Goal: Entertainment & Leisure: Browse casually

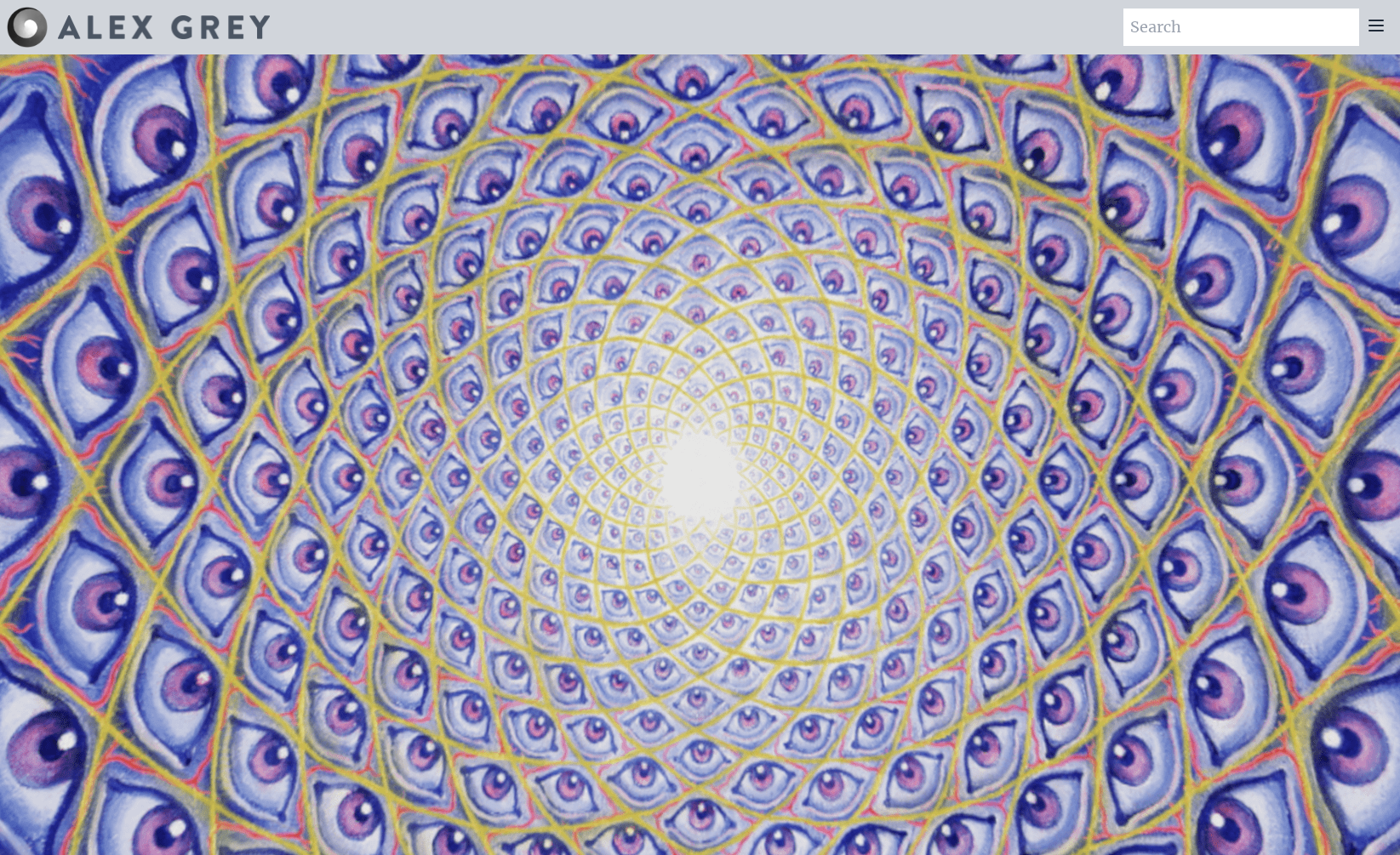
click at [1378, 25] on icon at bounding box center [1377, 26] width 14 height 10
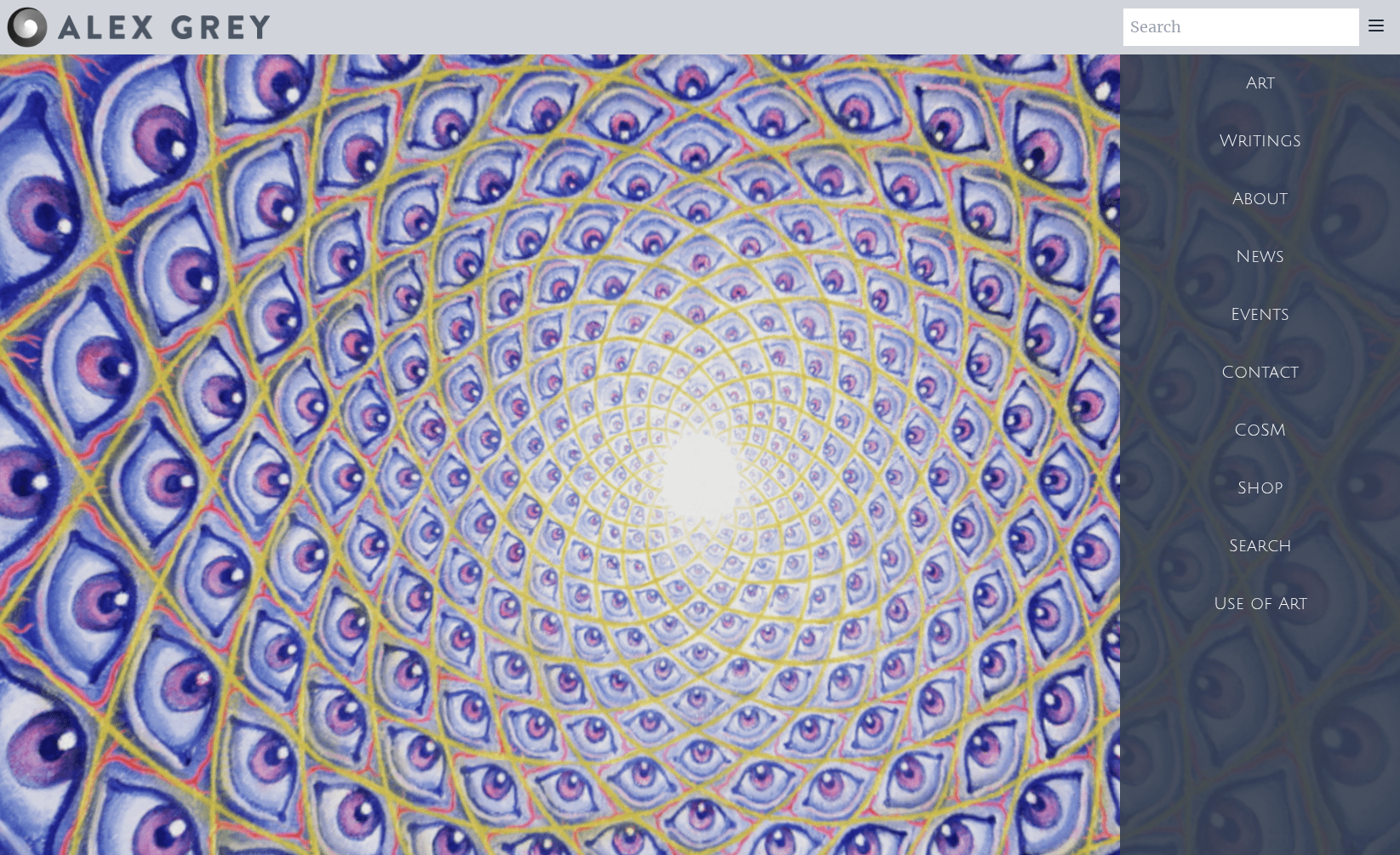
click at [1270, 66] on div "Art" at bounding box center [1260, 83] width 280 height 58
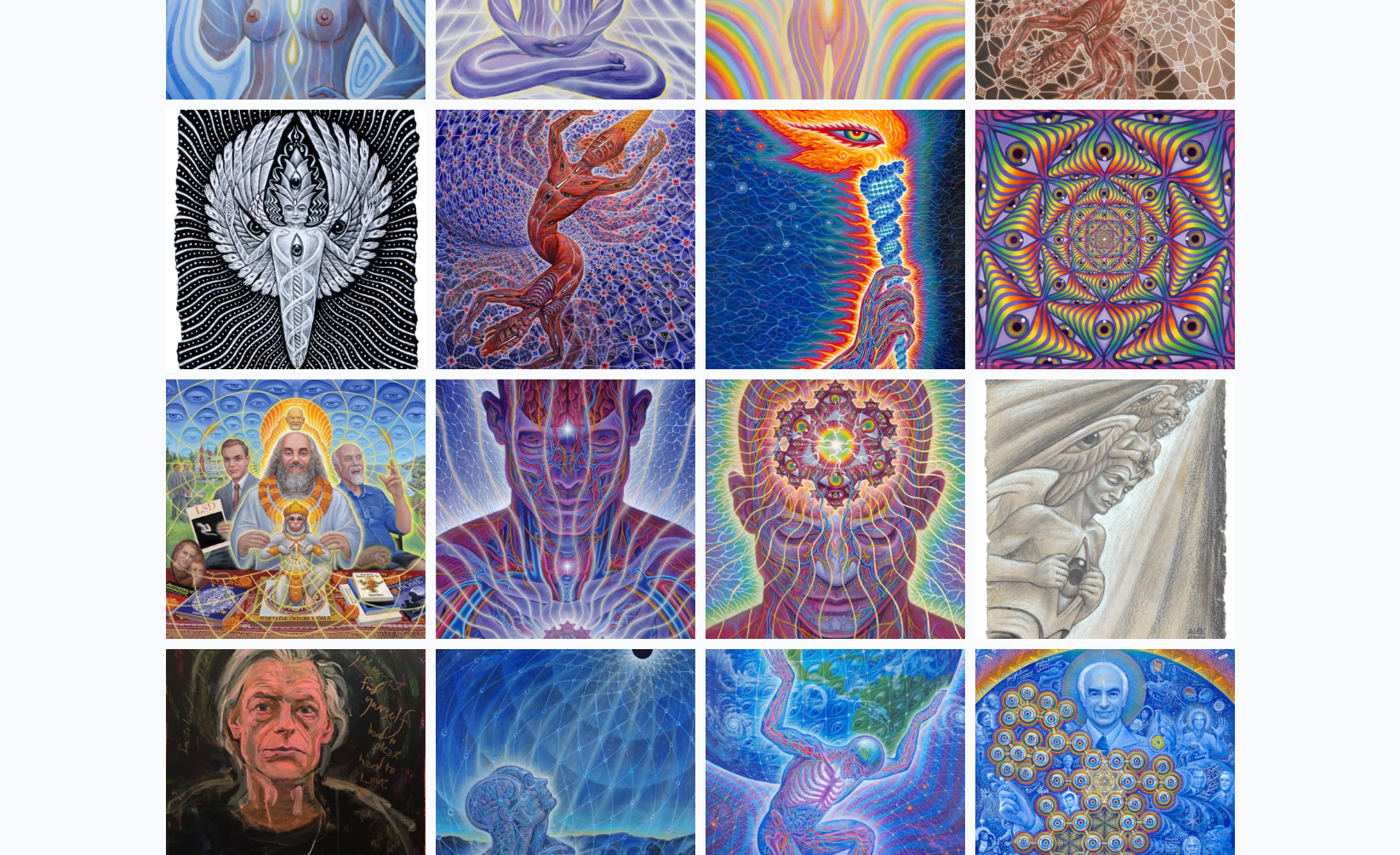
scroll to position [1709, 0]
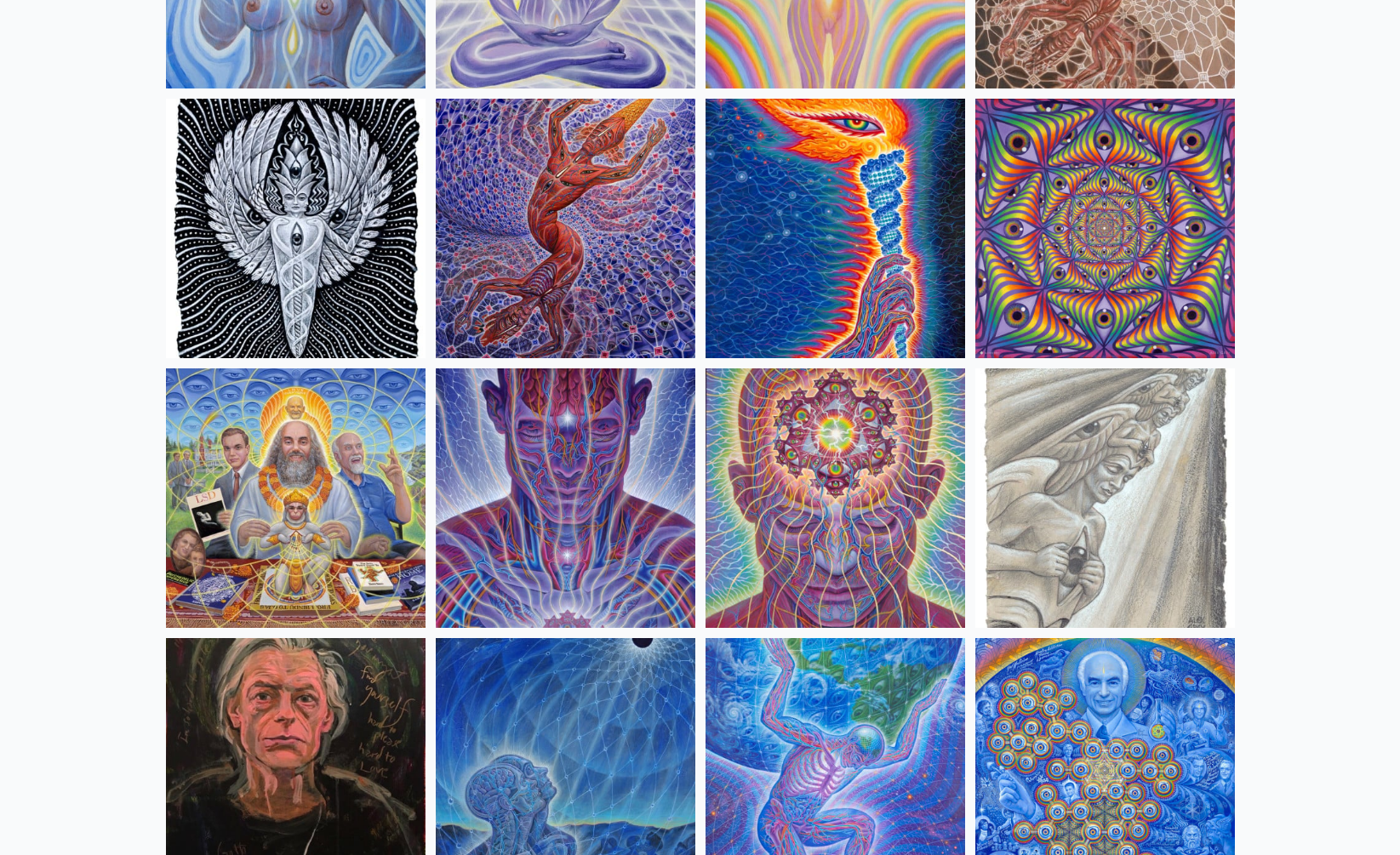
click at [311, 148] on img at bounding box center [296, 228] width 260 height 260
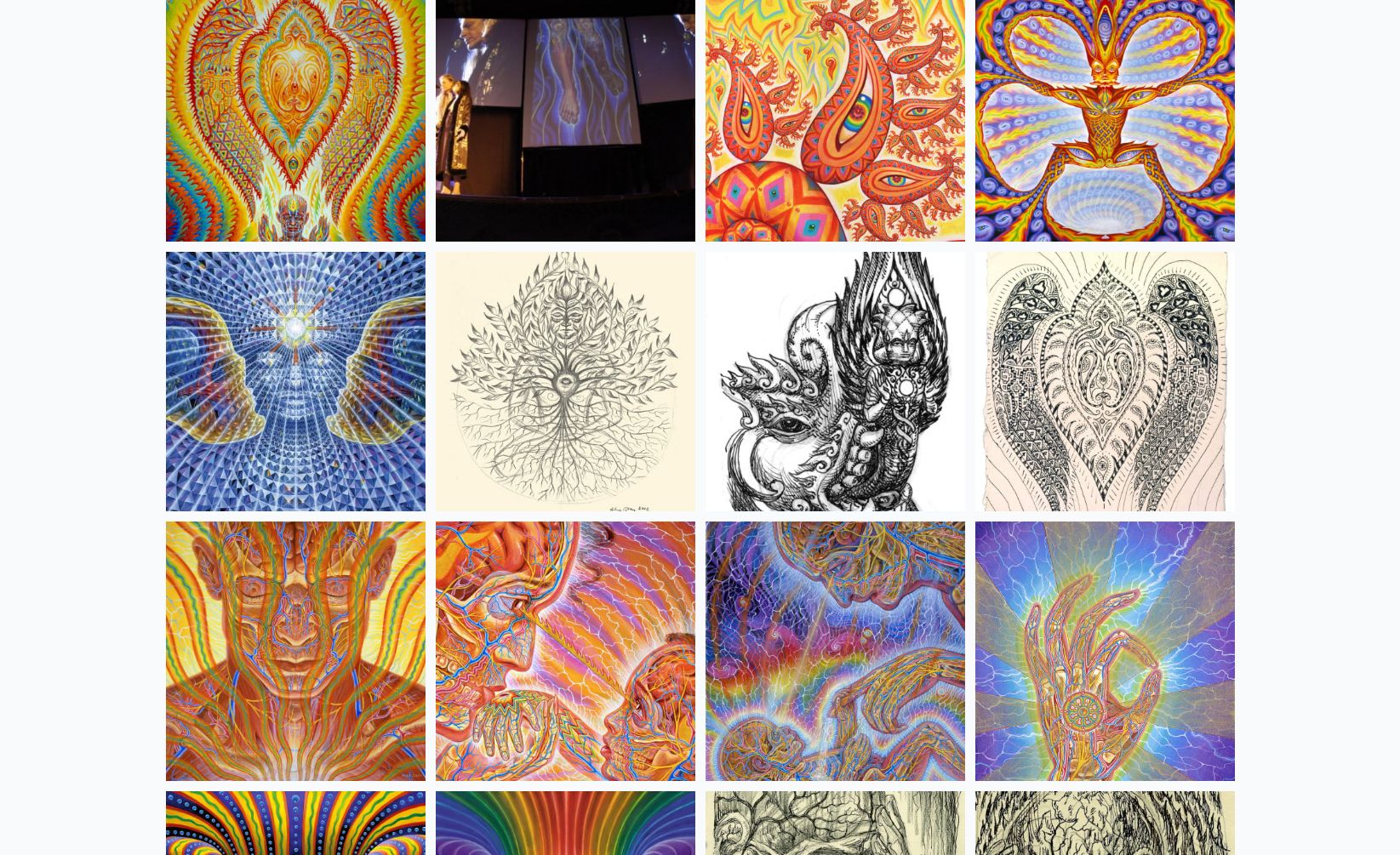
scroll to position [9379, 0]
click at [545, 400] on img at bounding box center [565, 381] width 260 height 260
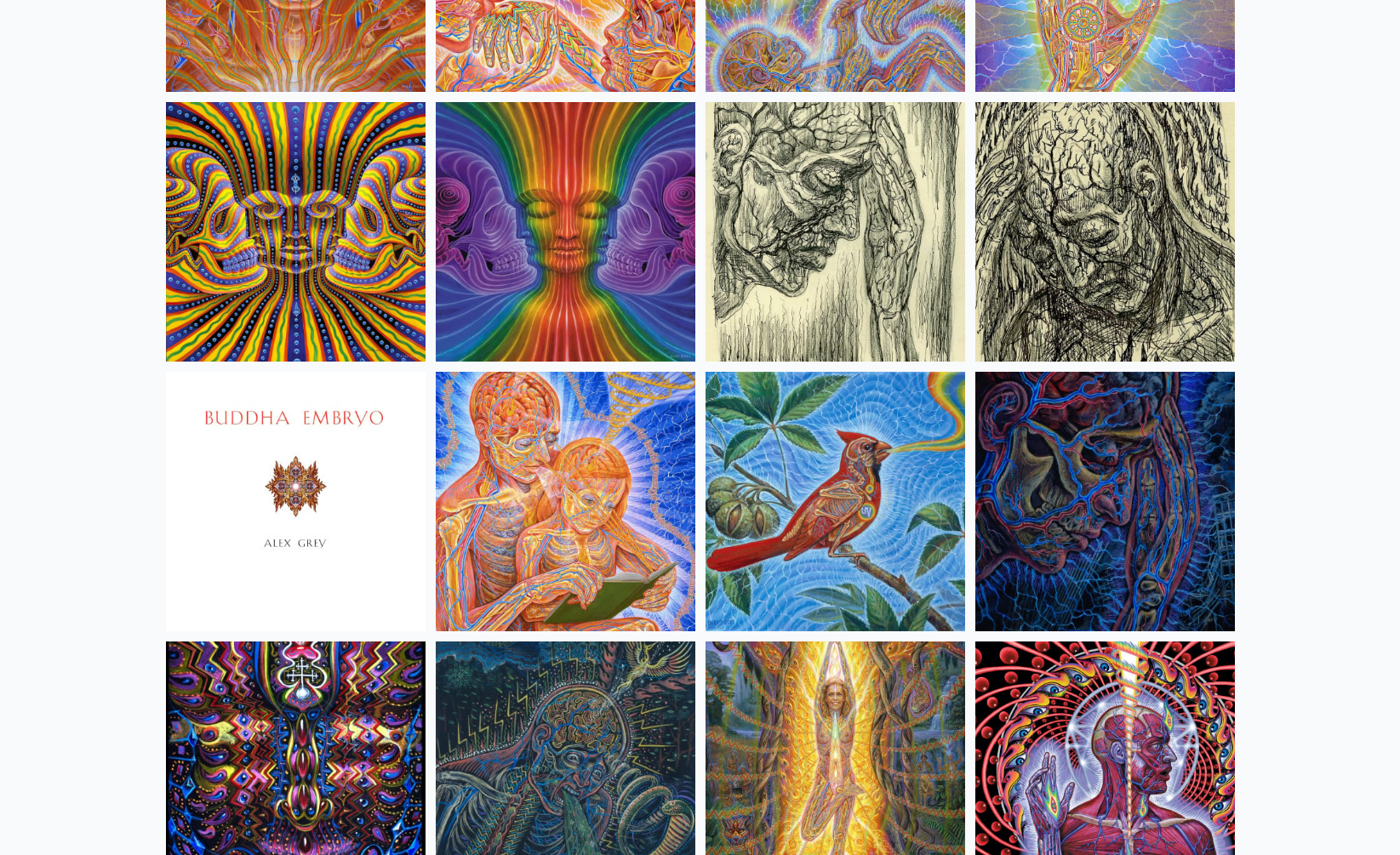
scroll to position [10093, 0]
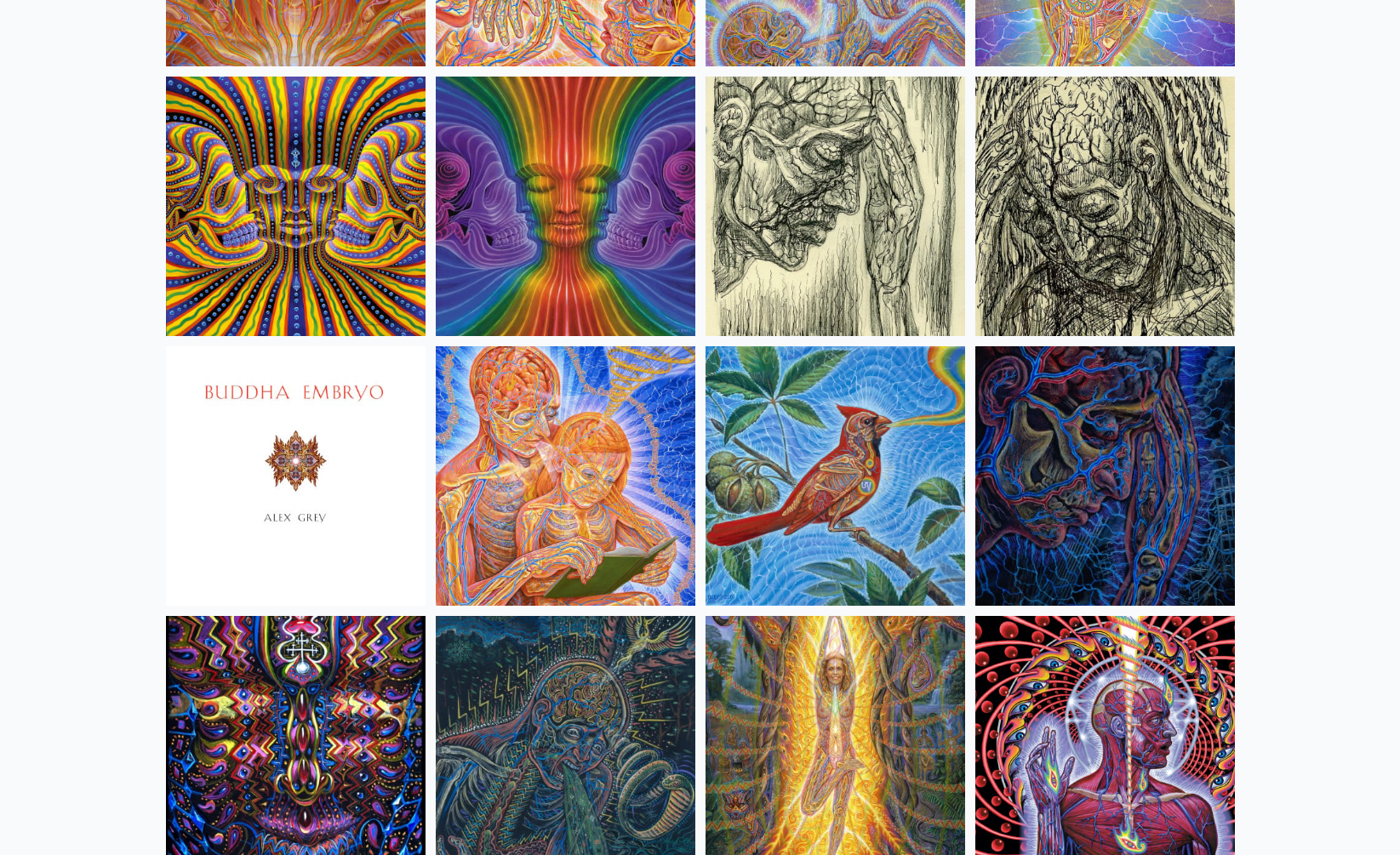
click at [325, 474] on img at bounding box center [296, 476] width 260 height 260
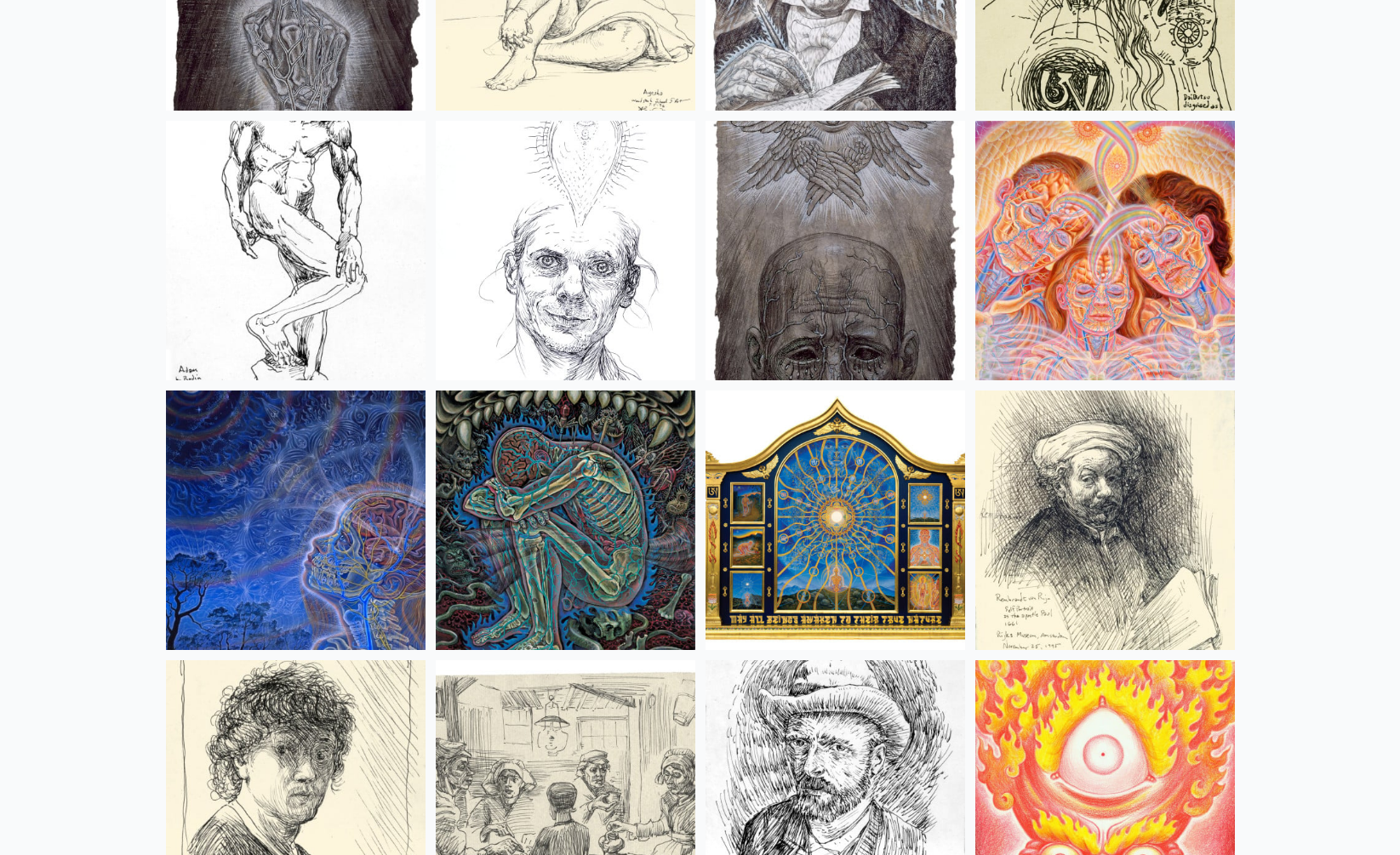
scroll to position [13840, 0]
